Goal: Information Seeking & Learning: Learn about a topic

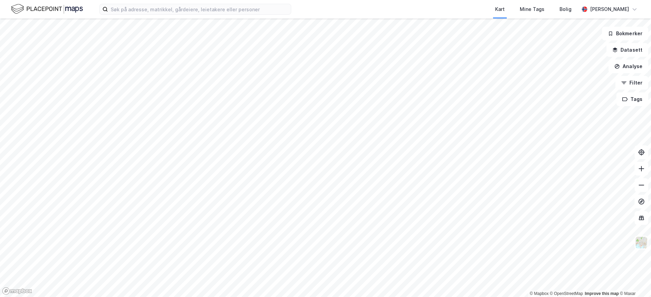
click at [391, 0] on html "Kart Mine Tags Bolig [PERSON_NAME] © Mapbox © OpenStreetMap Improve this map © …" at bounding box center [325, 148] width 651 height 297
